Goal: Navigation & Orientation: Find specific page/section

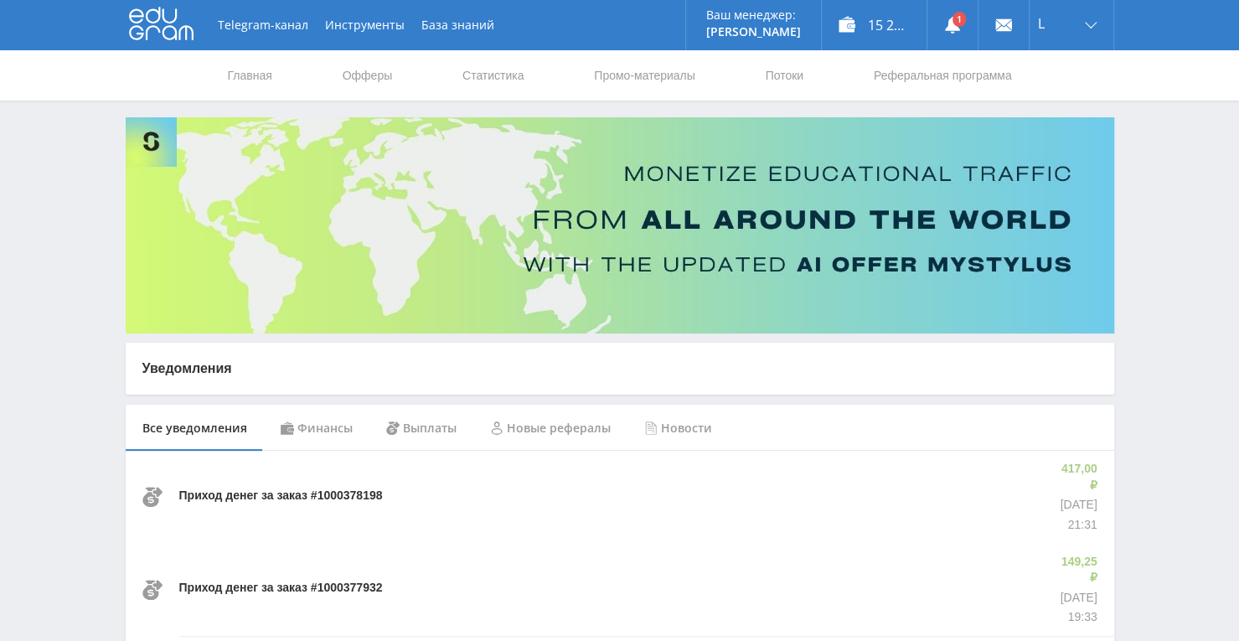
click at [519, 85] on link "Статистика" at bounding box center [493, 75] width 65 height 50
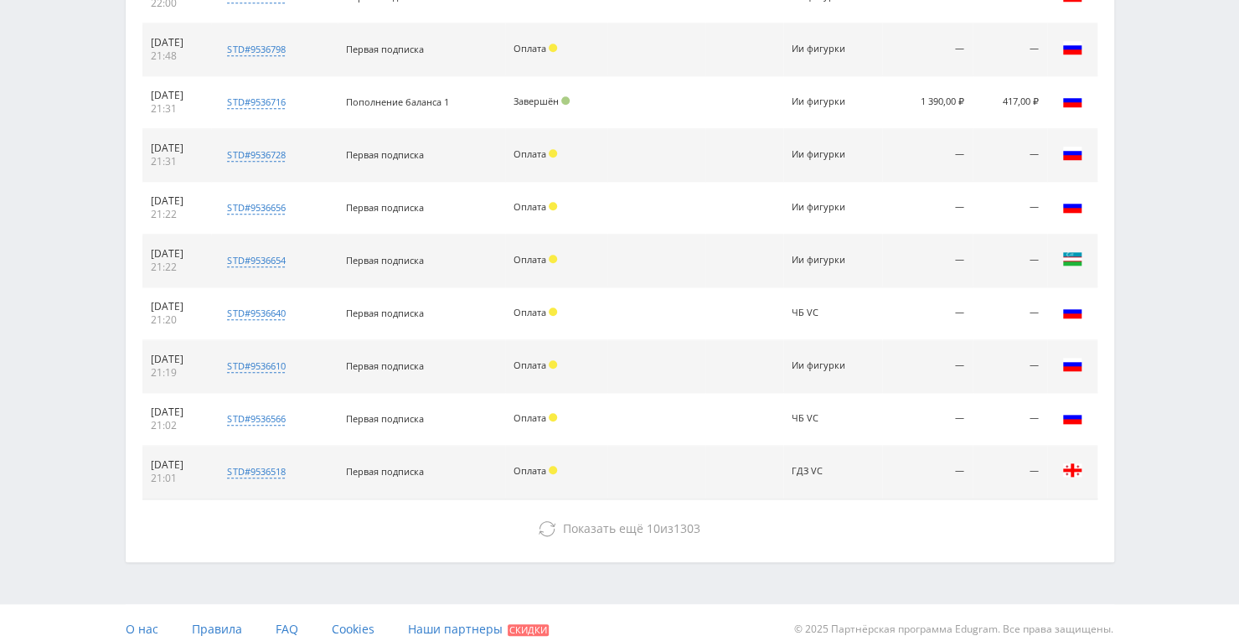
scroll to position [754, 0]
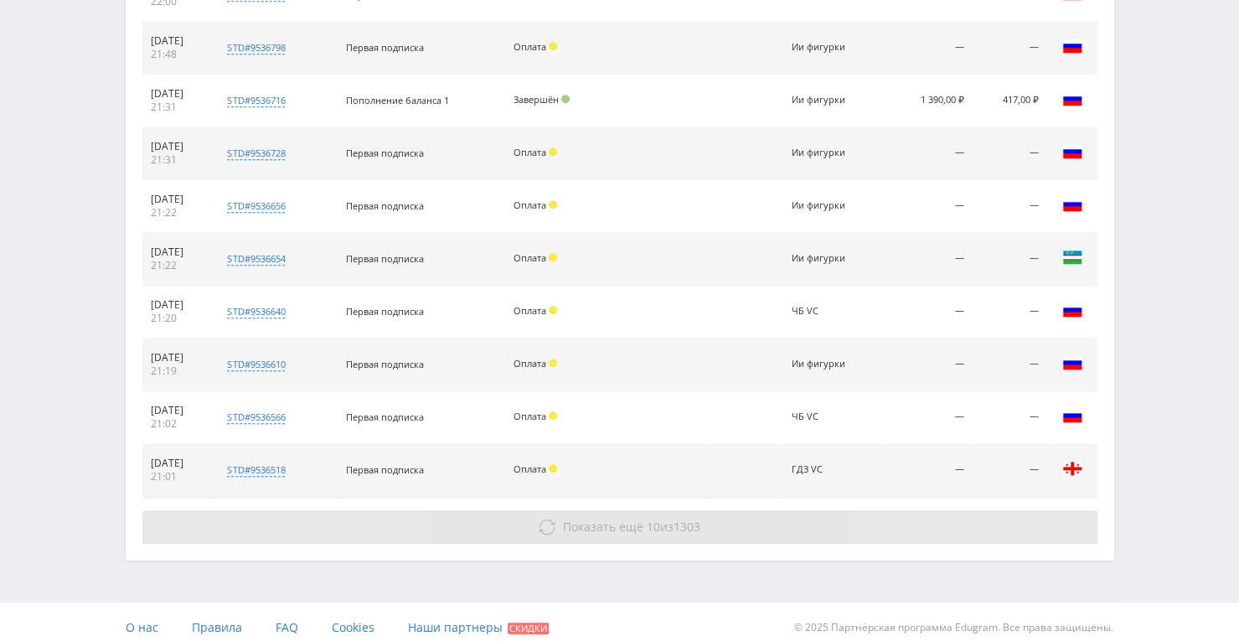
click at [647, 518] on span "10" at bounding box center [653, 526] width 13 height 16
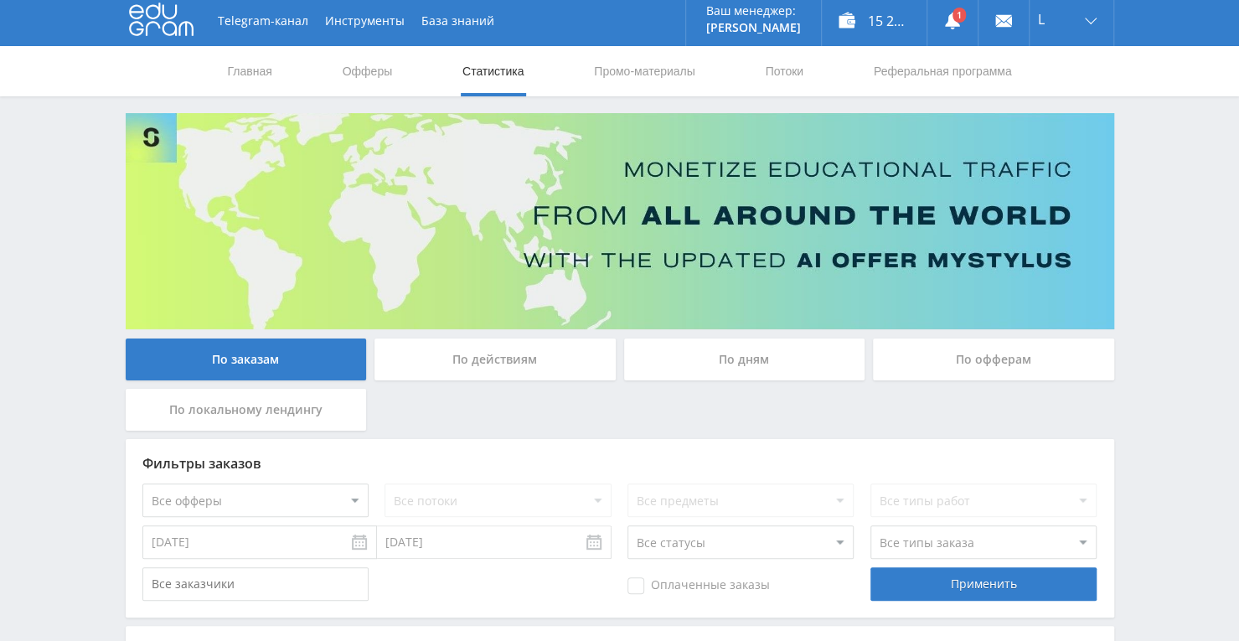
scroll to position [0, 0]
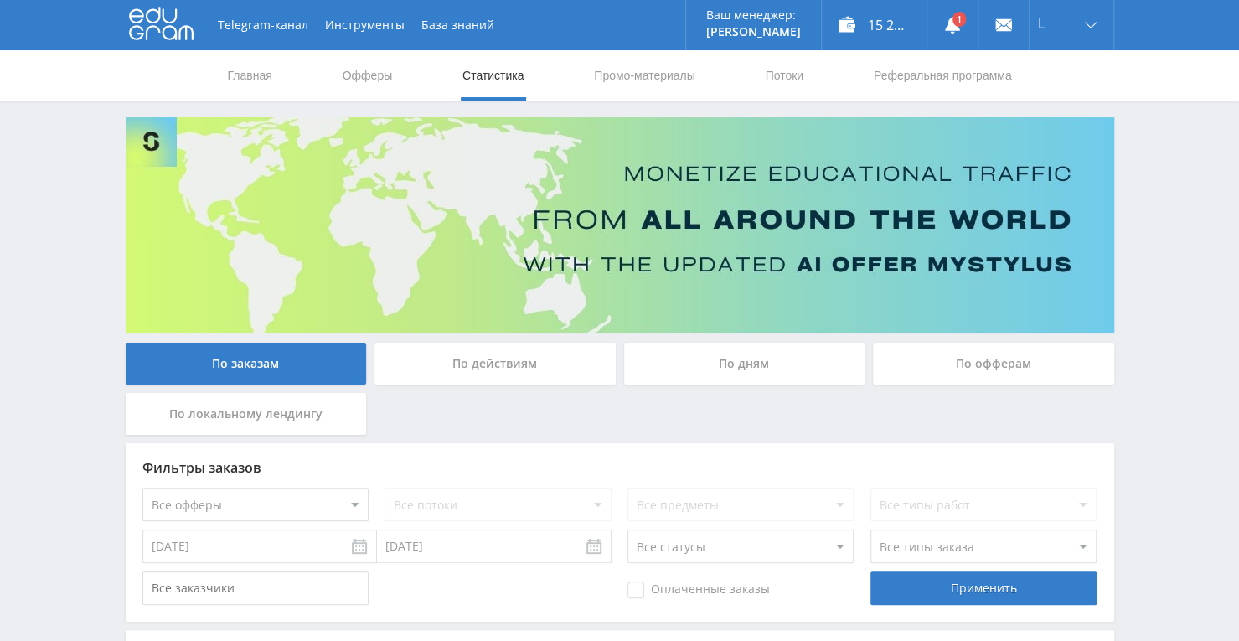
click at [771, 426] on div "По заказам По действиям По дням По офферам По локальному лендингу" at bounding box center [619, 393] width 997 height 101
click at [851, 36] on div "15 228,20 ₽" at bounding box center [874, 25] width 105 height 50
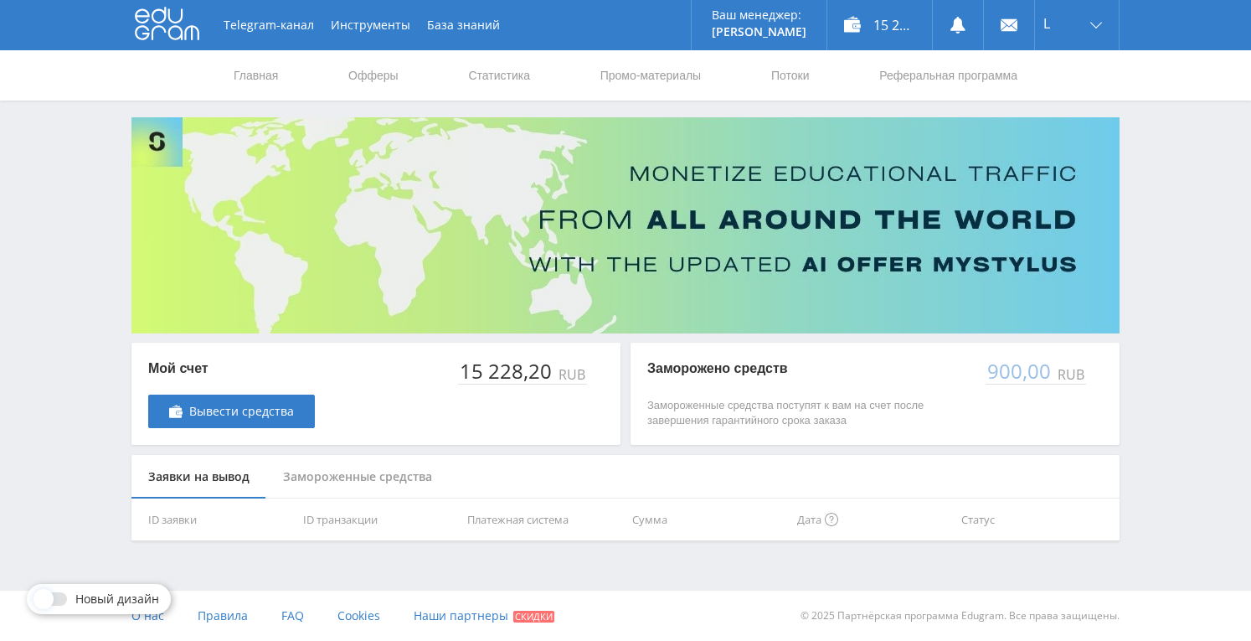
click at [856, 565] on div "Telegram-канал Инструменты База знаний Ваш менеджер: [PERSON_NAME] Online @edug…" at bounding box center [625, 312] width 1251 height 625
click at [966, 28] on icon at bounding box center [958, 25] width 17 height 17
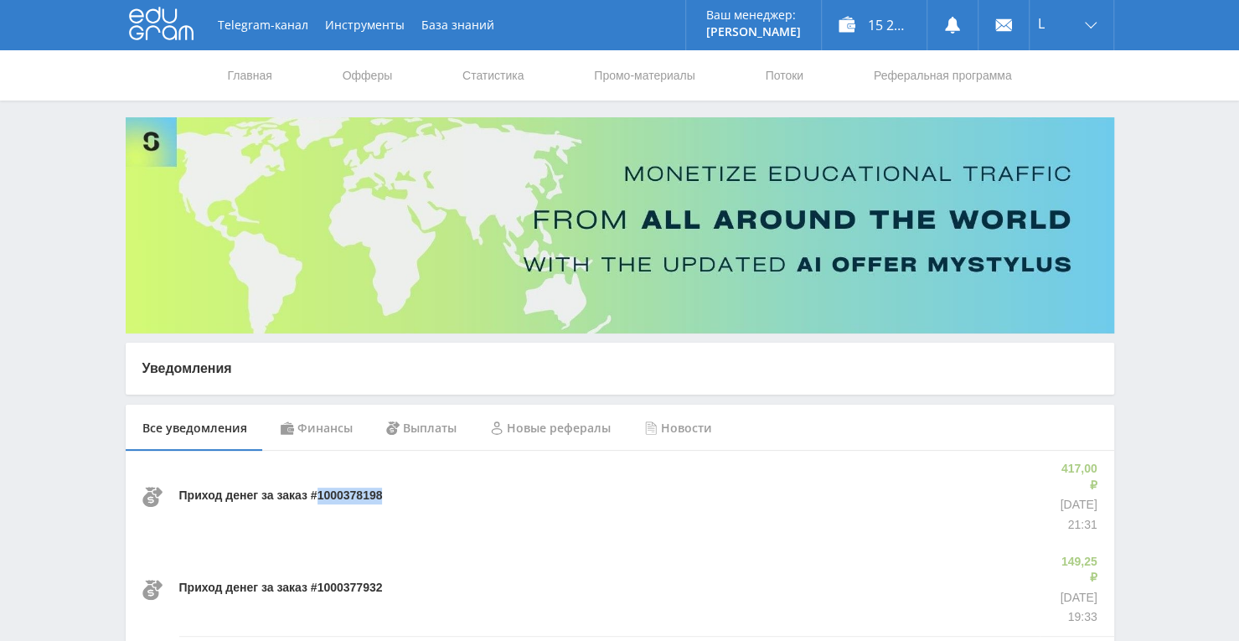
drag, startPoint x: 315, startPoint y: 485, endPoint x: 395, endPoint y: 482, distance: 80.5
click at [395, 482] on div "Приход денег за заказ #1000378198" at bounding box center [609, 497] width 860 height 92
copy p "1000378198"
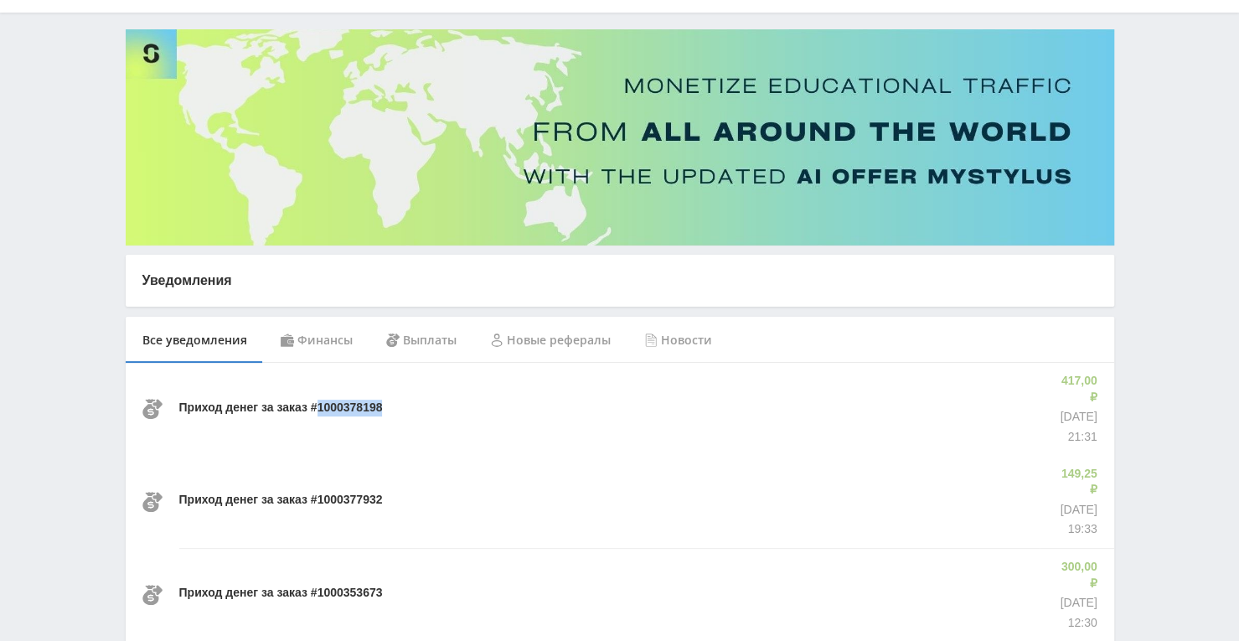
scroll to position [168, 0]
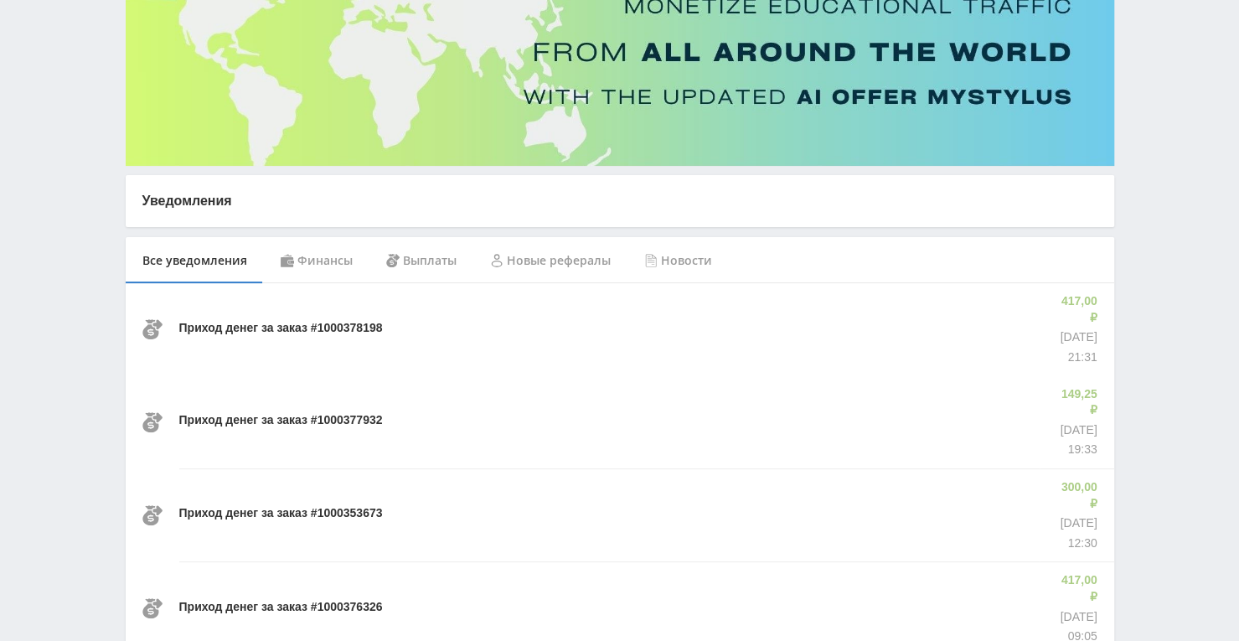
click at [341, 260] on div "Финансы" at bounding box center [317, 260] width 106 height 47
click at [561, 260] on div "Новые рефералы" at bounding box center [550, 260] width 154 height 47
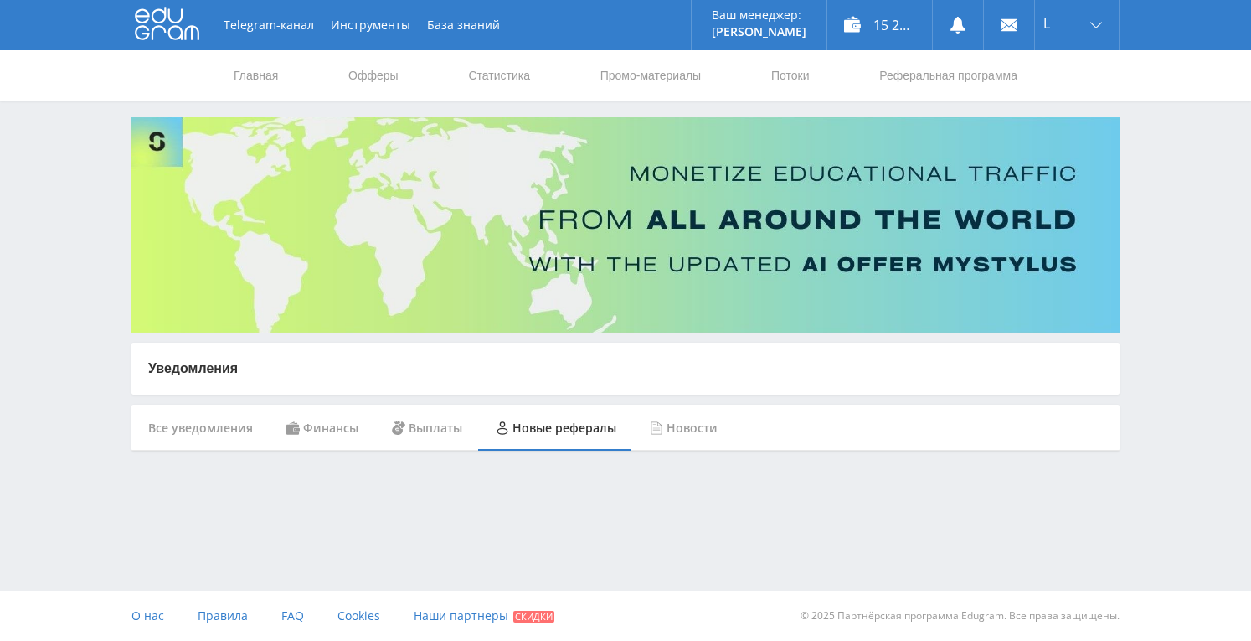
click at [319, 425] on div "Финансы" at bounding box center [323, 428] width 106 height 47
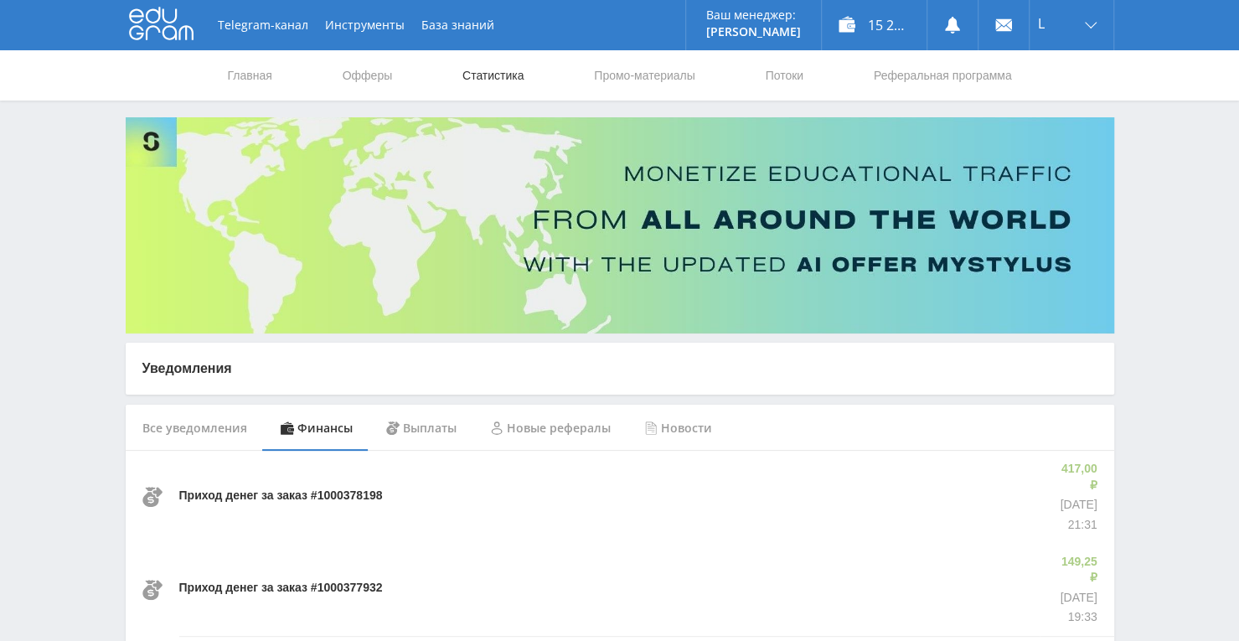
click at [498, 70] on link "Статистика" at bounding box center [493, 75] width 65 height 50
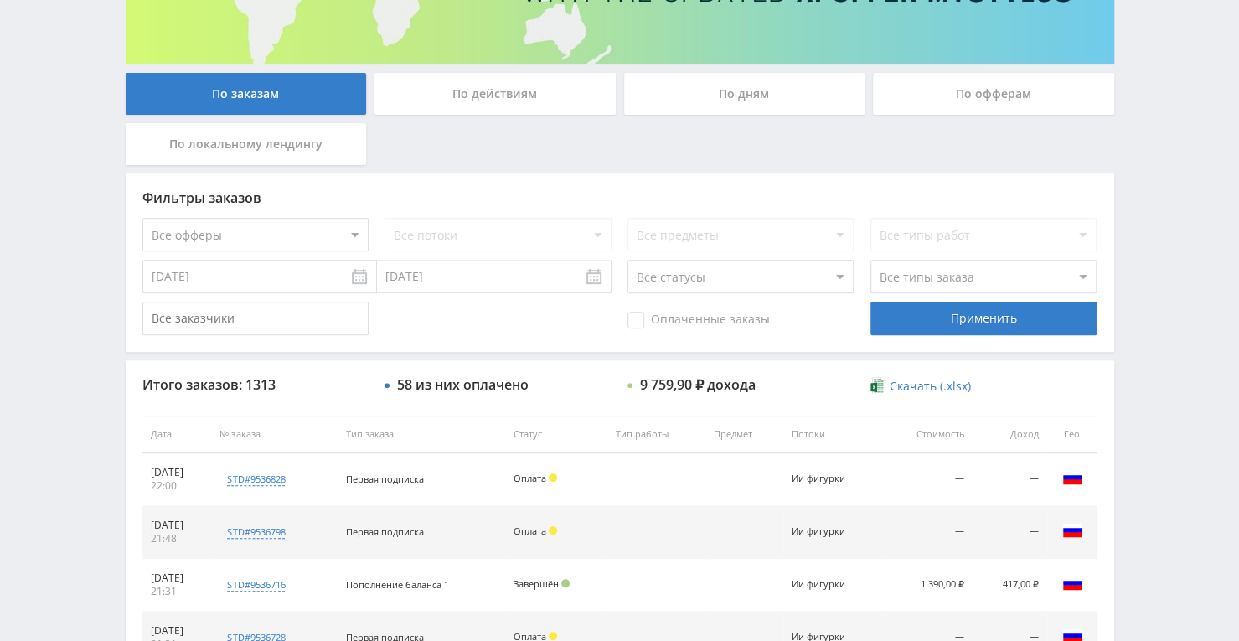
scroll to position [335, 0]
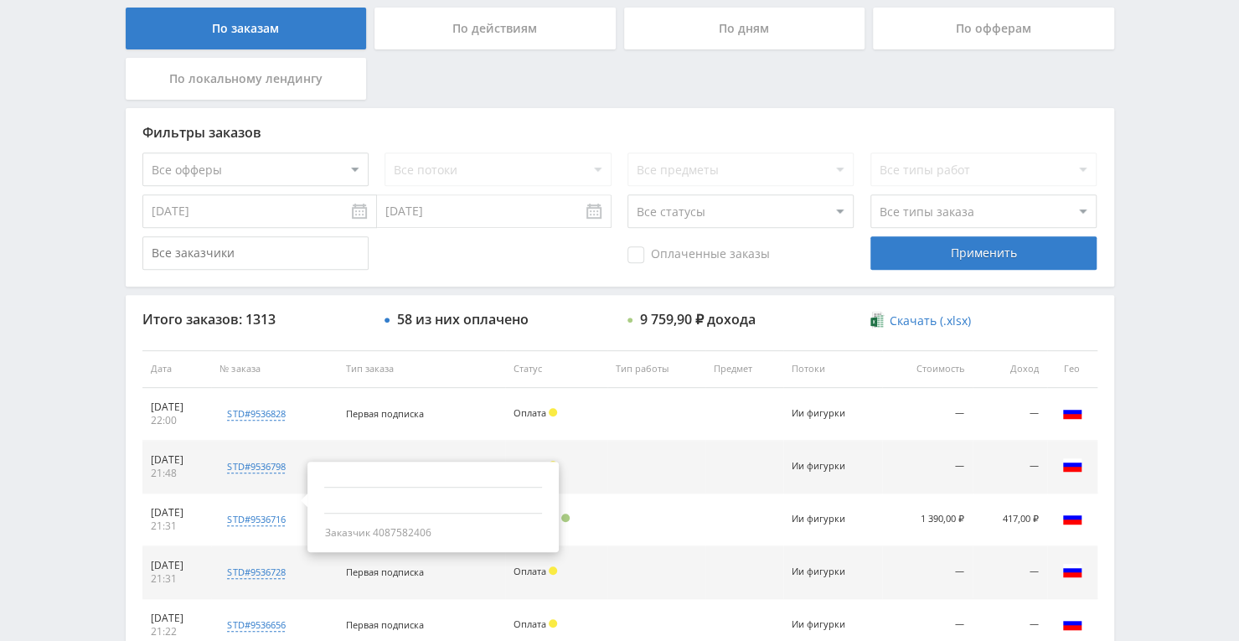
drag, startPoint x: 466, startPoint y: 537, endPoint x: 394, endPoint y: 539, distance: 72.0
click at [394, 539] on div "Заказчик 4087582406" at bounding box center [432, 506] width 251 height 90
copy div "4087582406"
click at [319, 243] on input "text" at bounding box center [255, 253] width 226 height 34
paste input "4087582406"
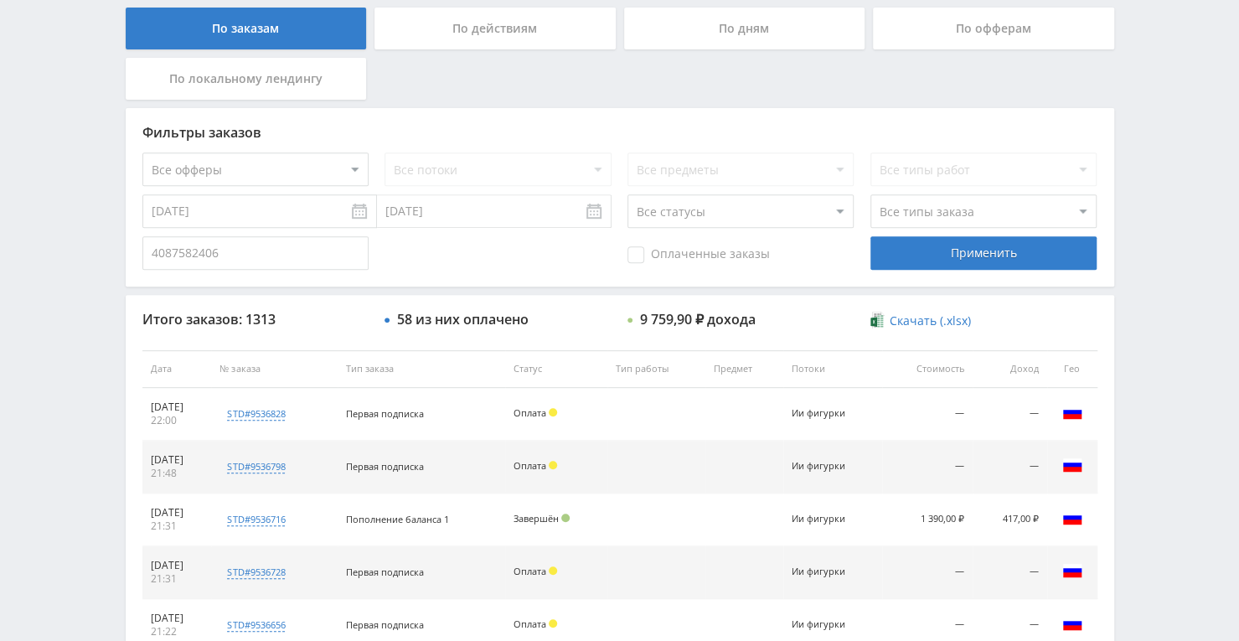
type input "4087582406"
click at [908, 246] on div "Применить" at bounding box center [983, 253] width 226 height 34
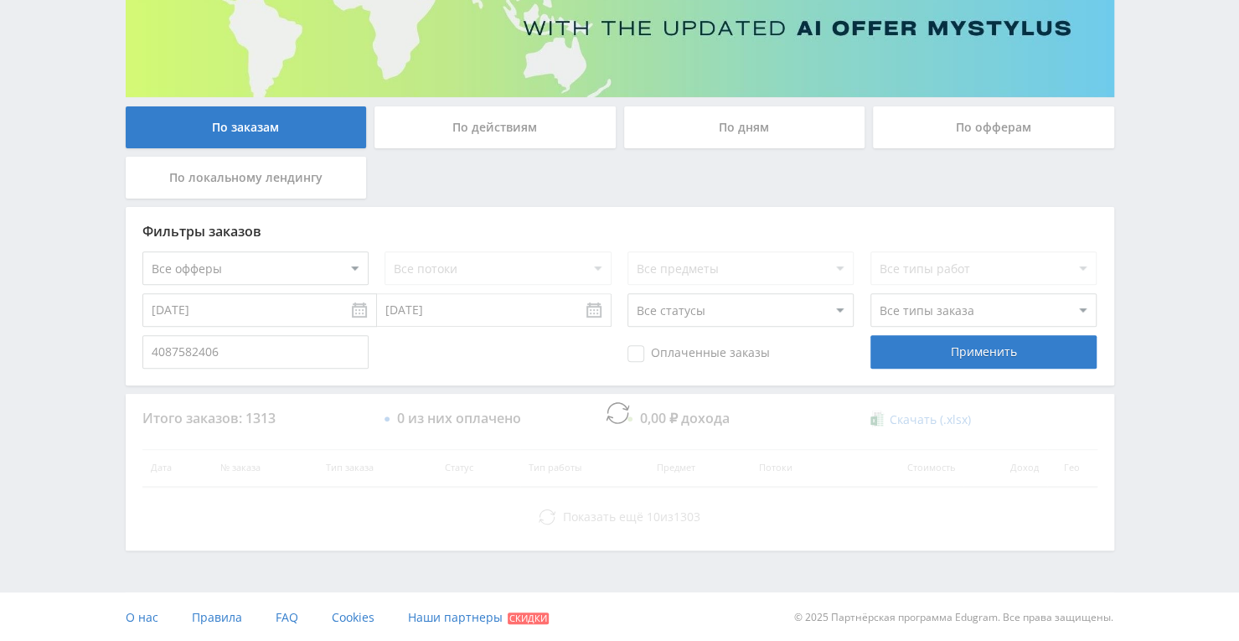
scroll to position [72, 0]
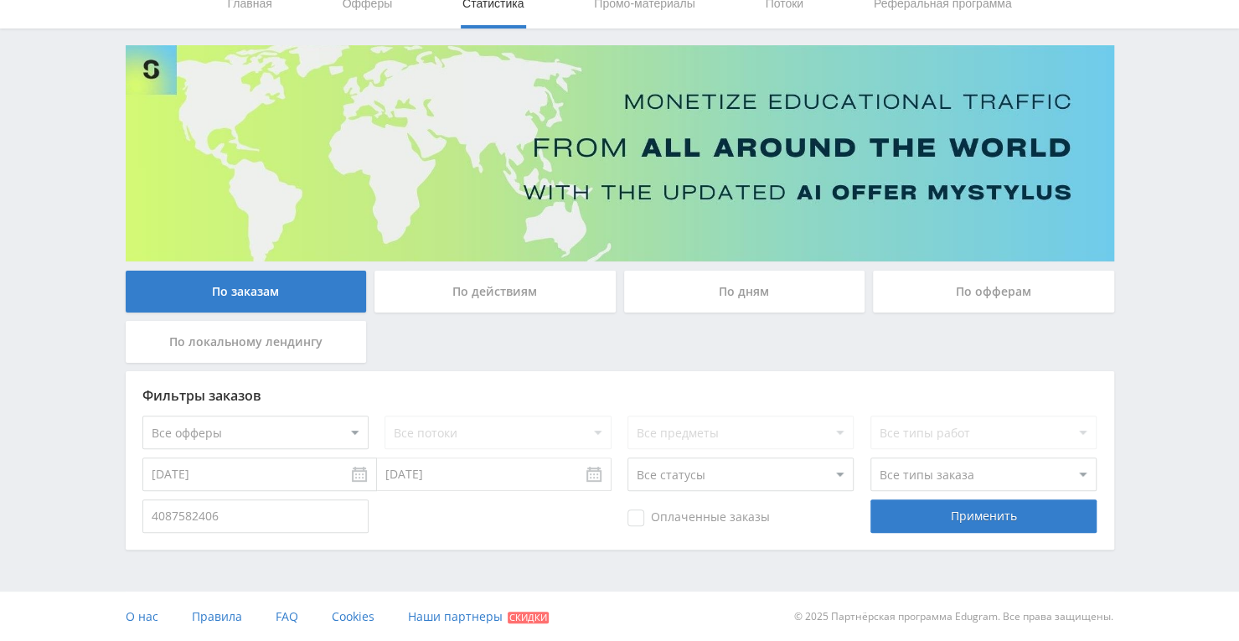
drag, startPoint x: 272, startPoint y: 523, endPoint x: 148, endPoint y: 523, distance: 124.0
click at [148, 523] on input "4087582406" at bounding box center [255, 516] width 226 height 34
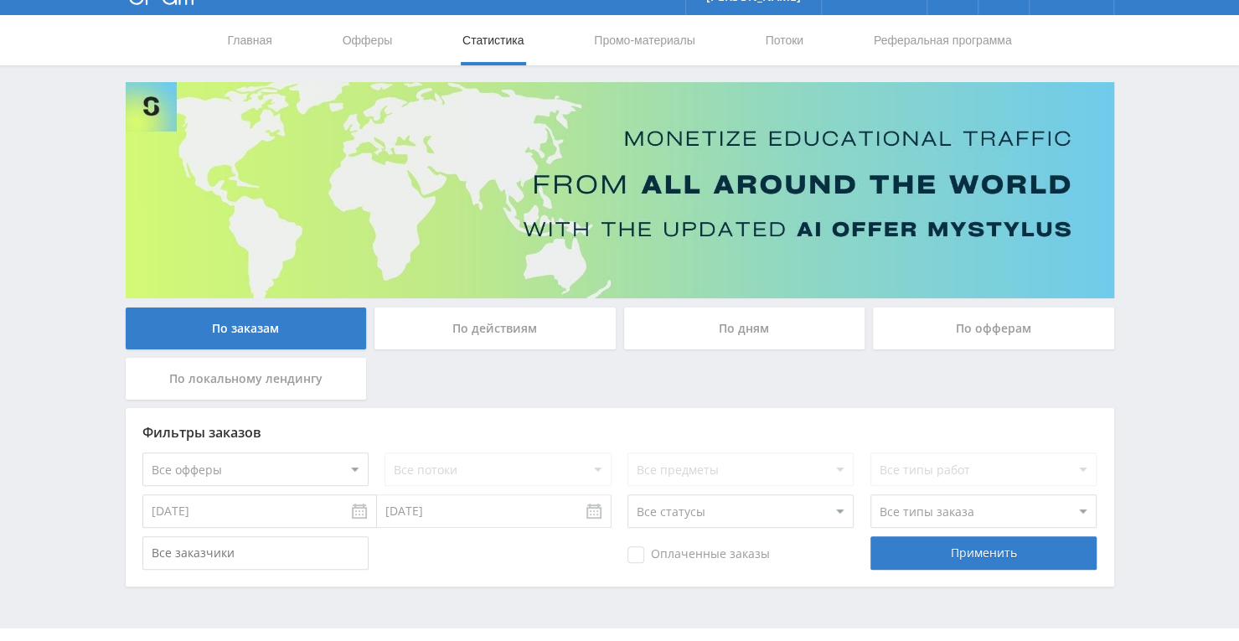
scroll to position [0, 0]
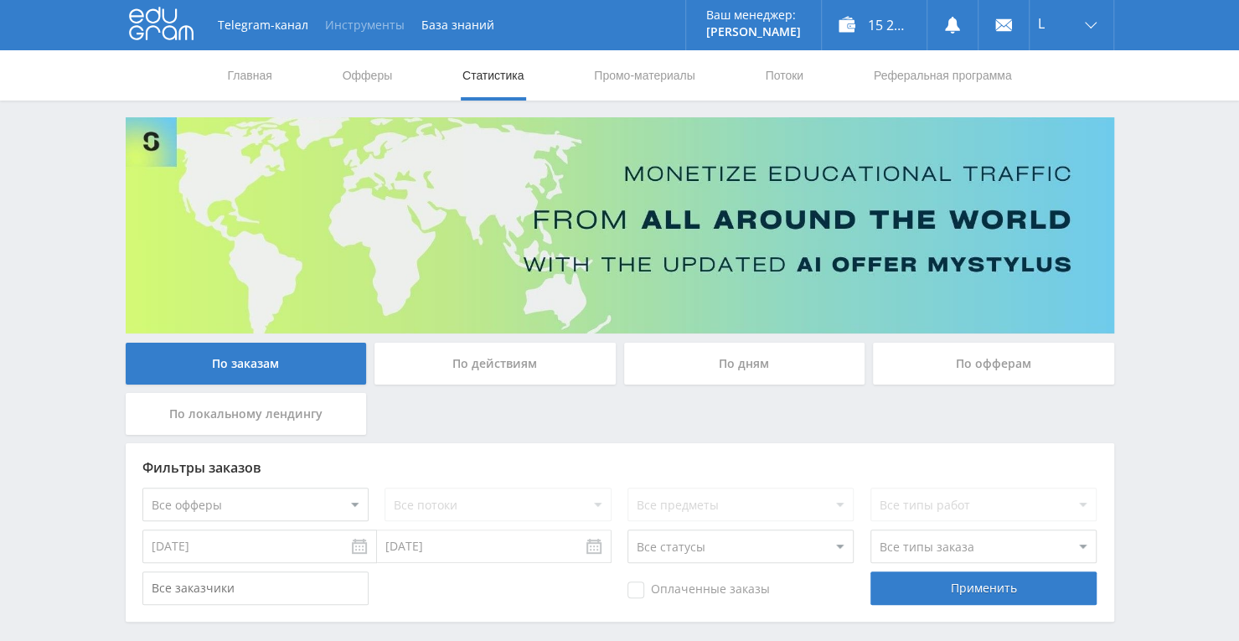
click at [342, 30] on button "Инструменты" at bounding box center [365, 25] width 96 height 50
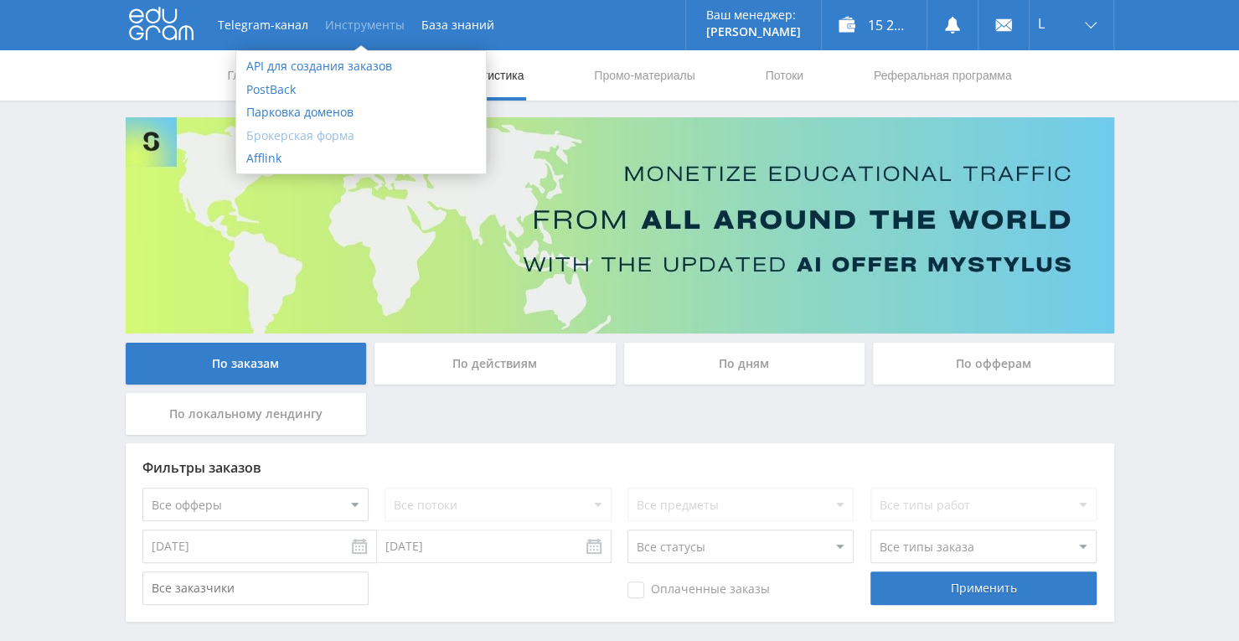
click at [306, 141] on link "Брокерская форма" at bounding box center [361, 135] width 250 height 23
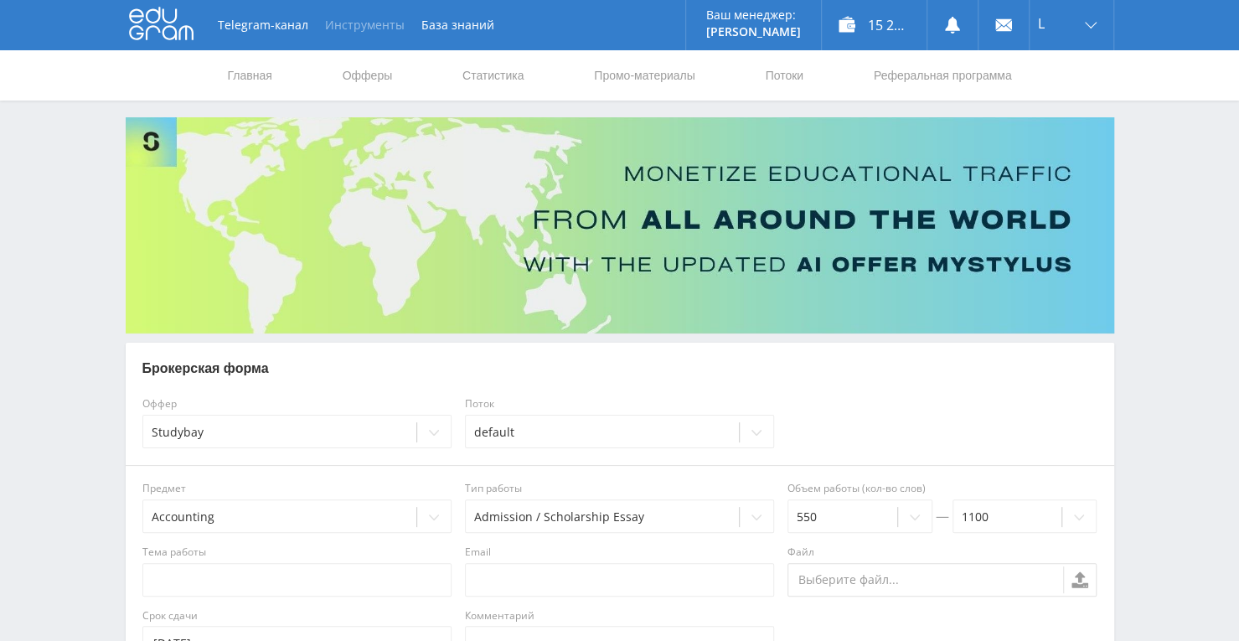
click at [340, 33] on button "Инструменты" at bounding box center [365, 25] width 96 height 50
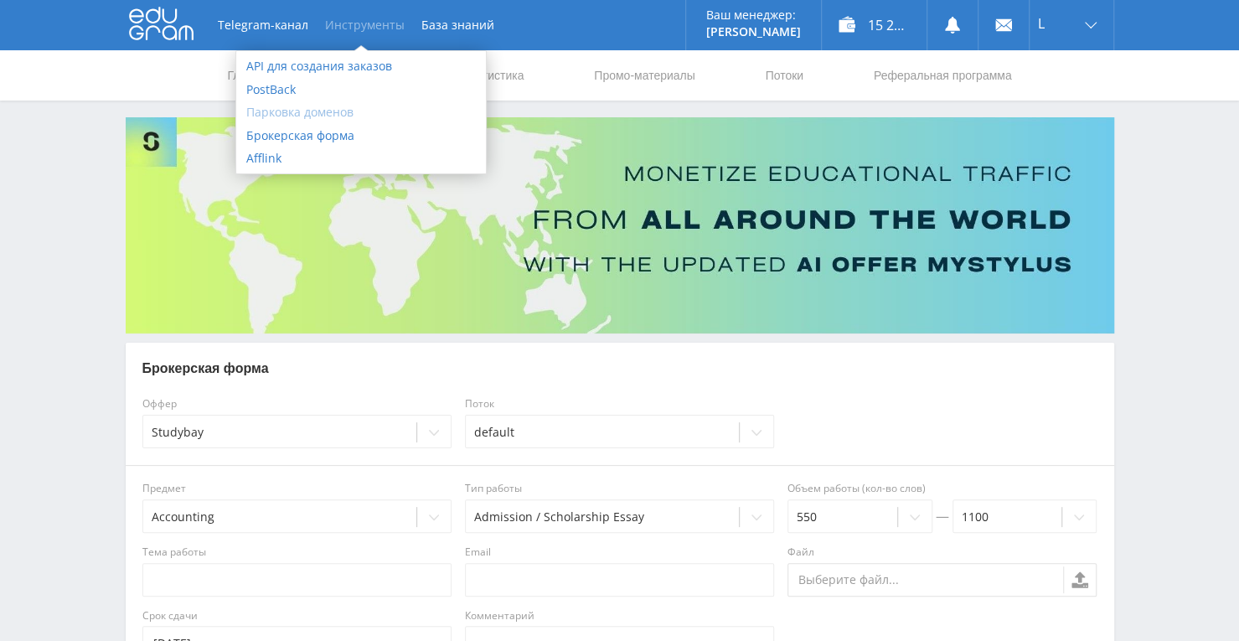
click at [323, 108] on link "Парковка доменов" at bounding box center [361, 112] width 250 height 23
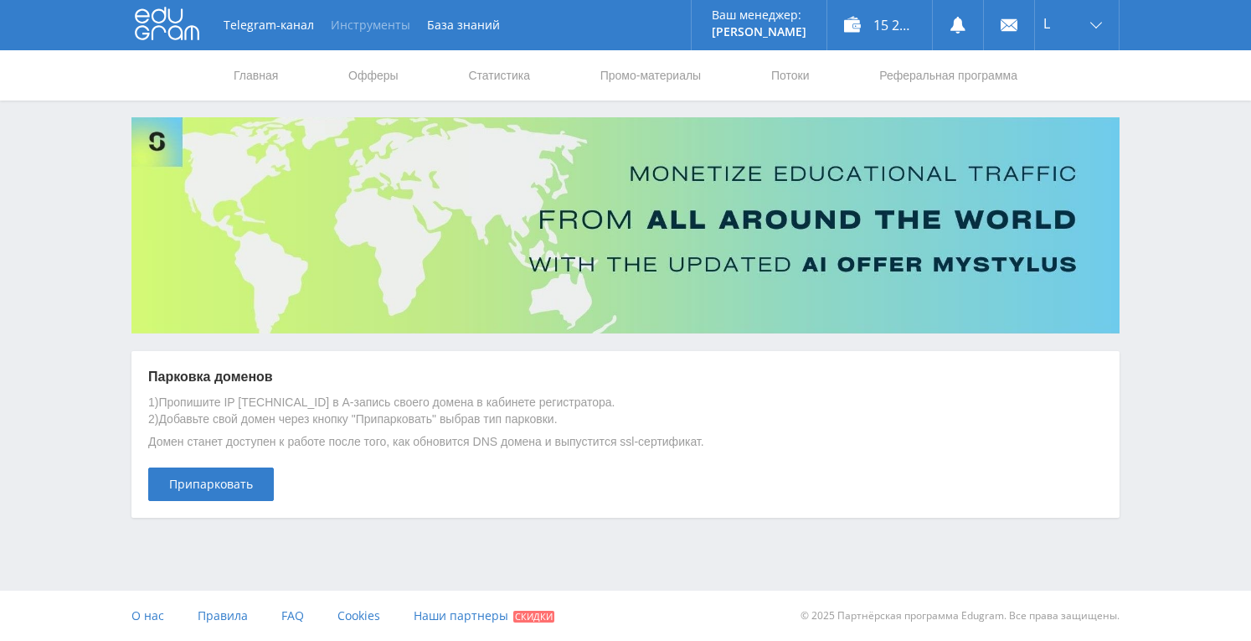
click at [391, 24] on button "Инструменты" at bounding box center [370, 25] width 96 height 50
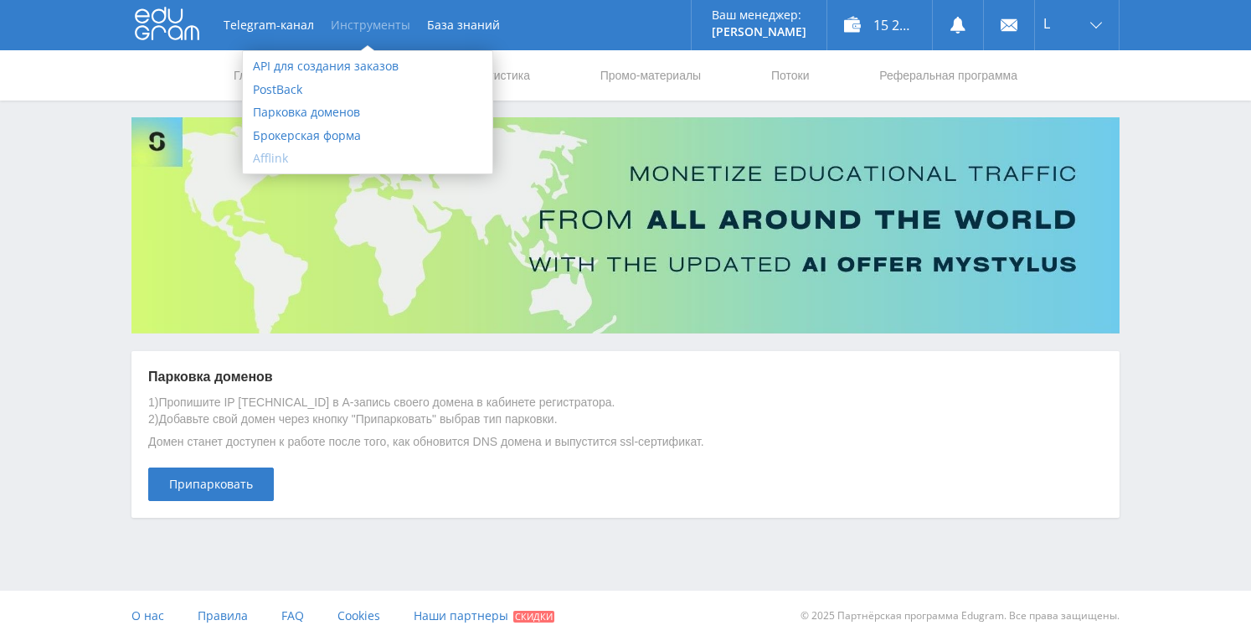
click at [280, 157] on link "Afflink" at bounding box center [368, 158] width 250 height 23
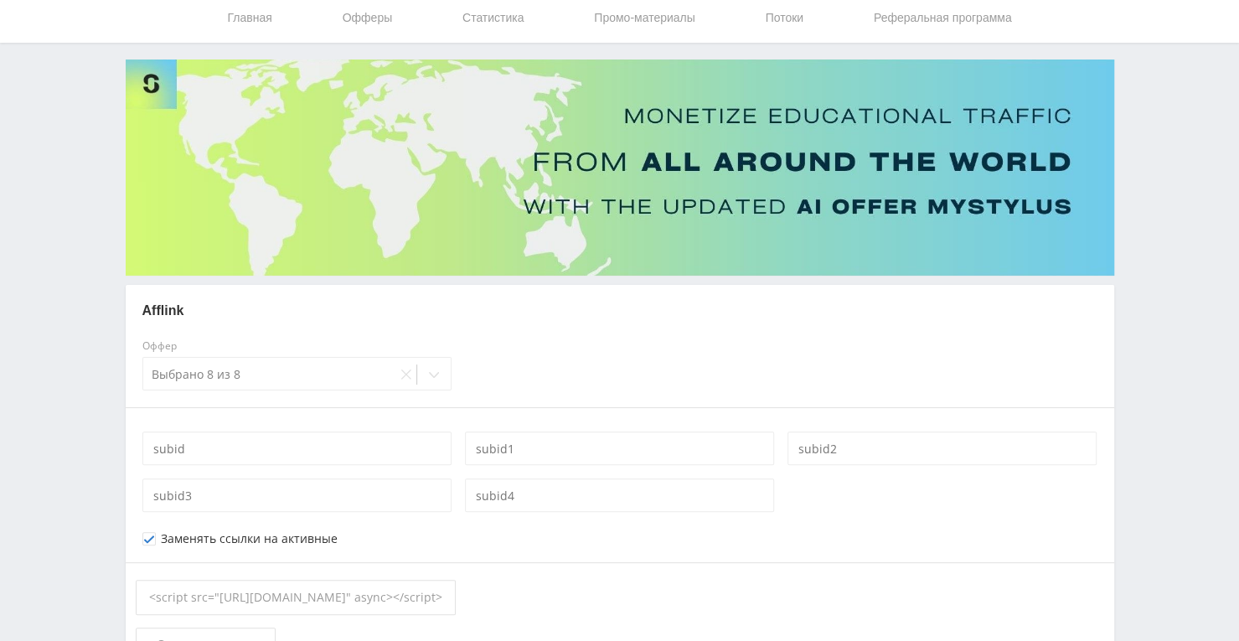
scroll to position [168, 0]
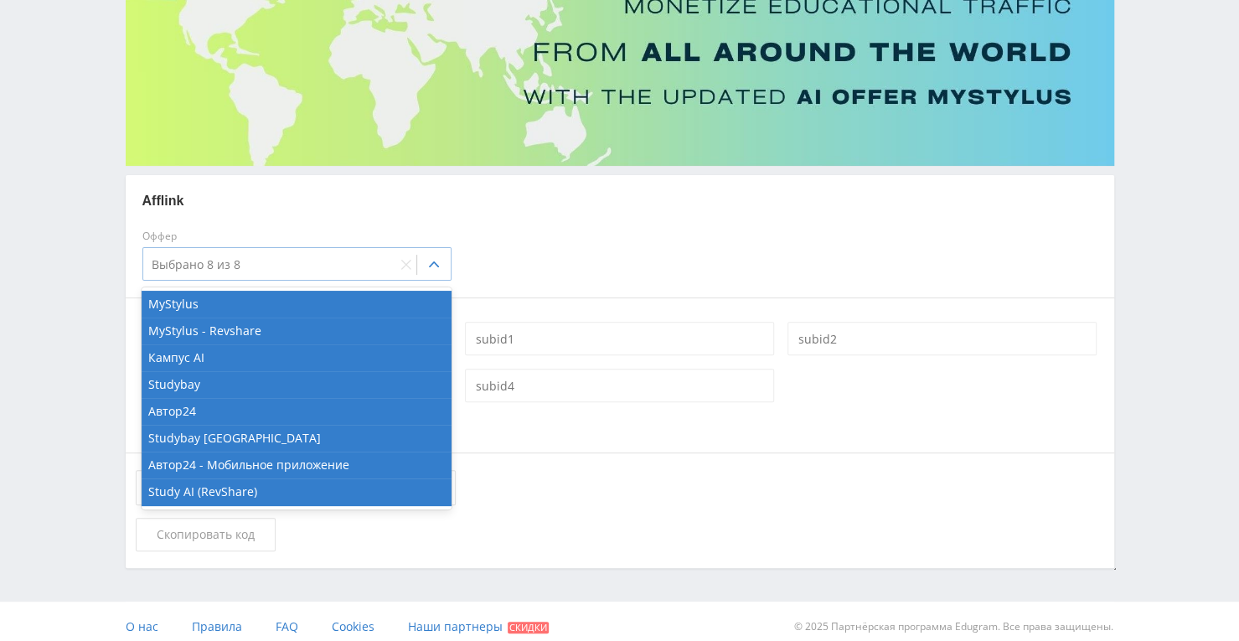
click at [436, 266] on icon at bounding box center [433, 264] width 13 height 13
click at [626, 255] on div "Оффер 8 results available. Use Up and Down to choose options, press Enter to se…" at bounding box center [620, 255] width 968 height 50
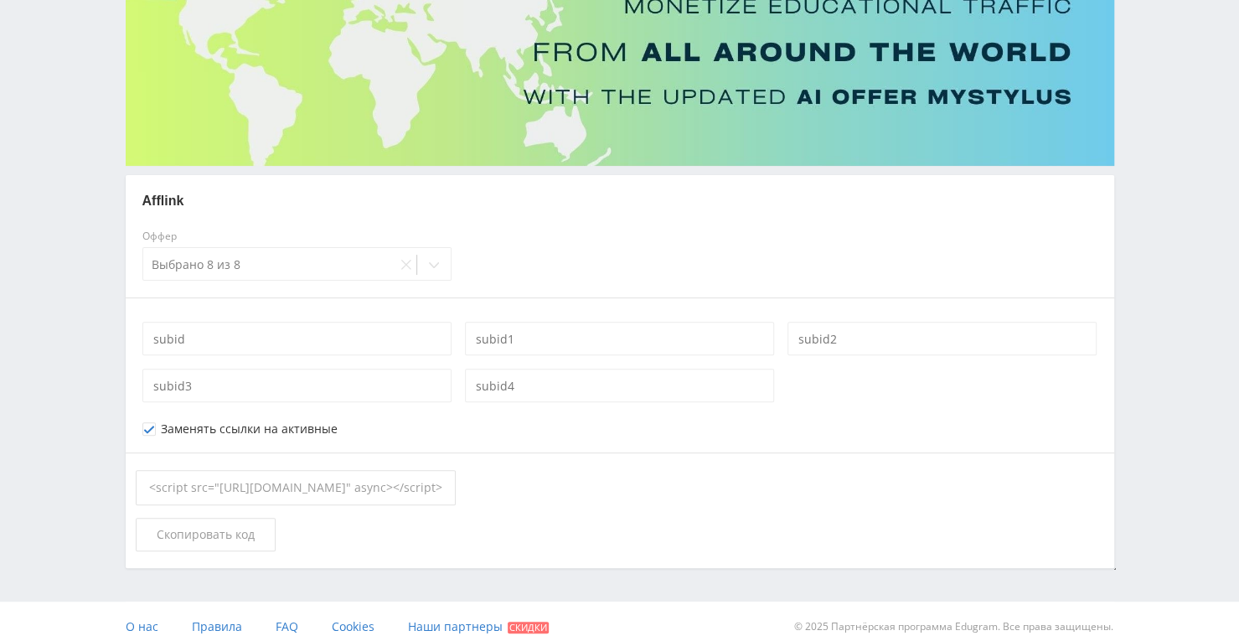
scroll to position [0, 0]
